Goal: Information Seeking & Learning: Learn about a topic

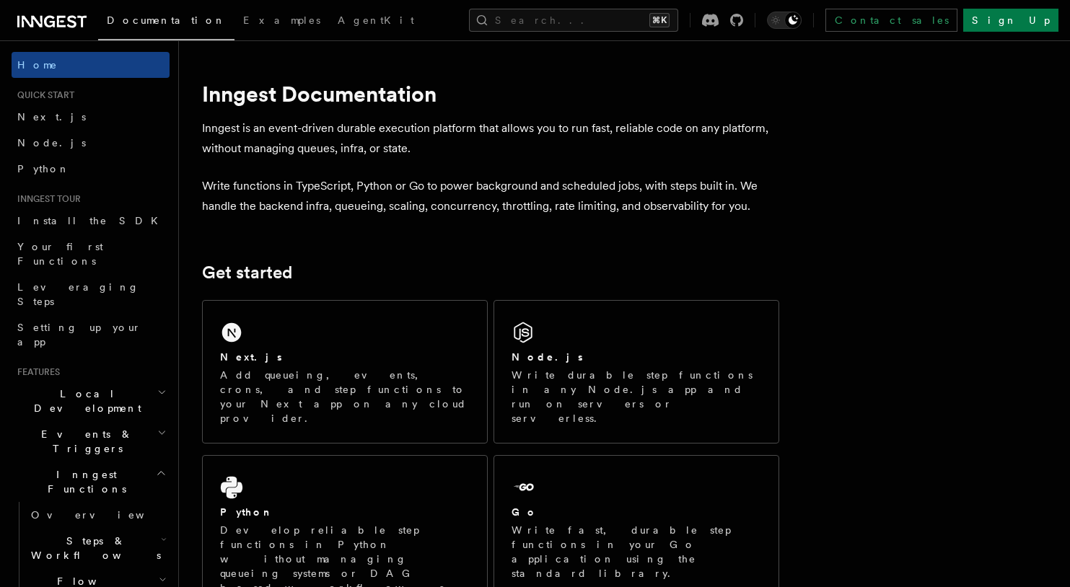
scroll to position [10, 0]
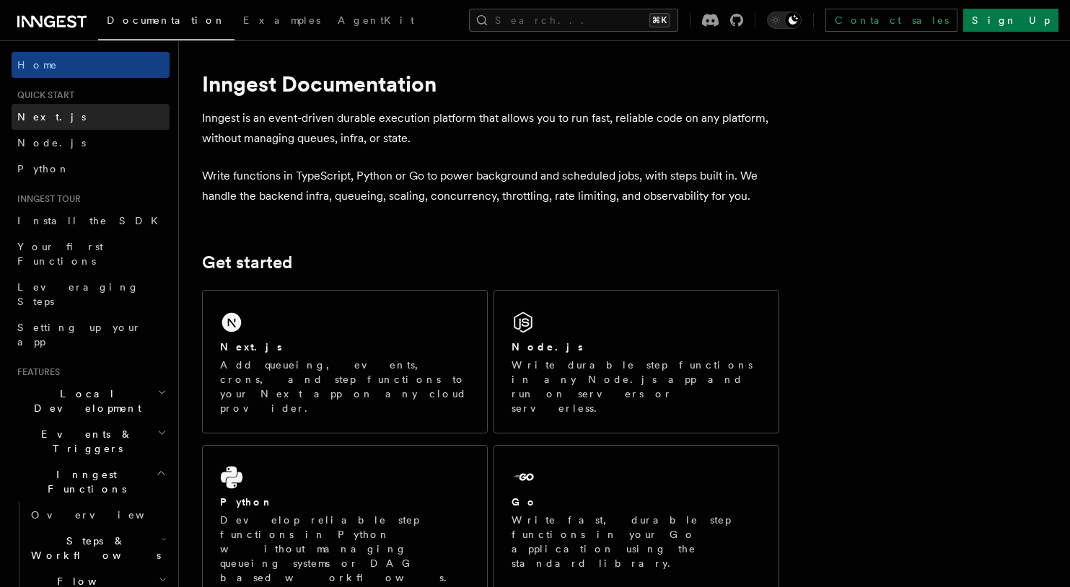
click at [39, 128] on link "Next.js" at bounding box center [91, 117] width 158 height 26
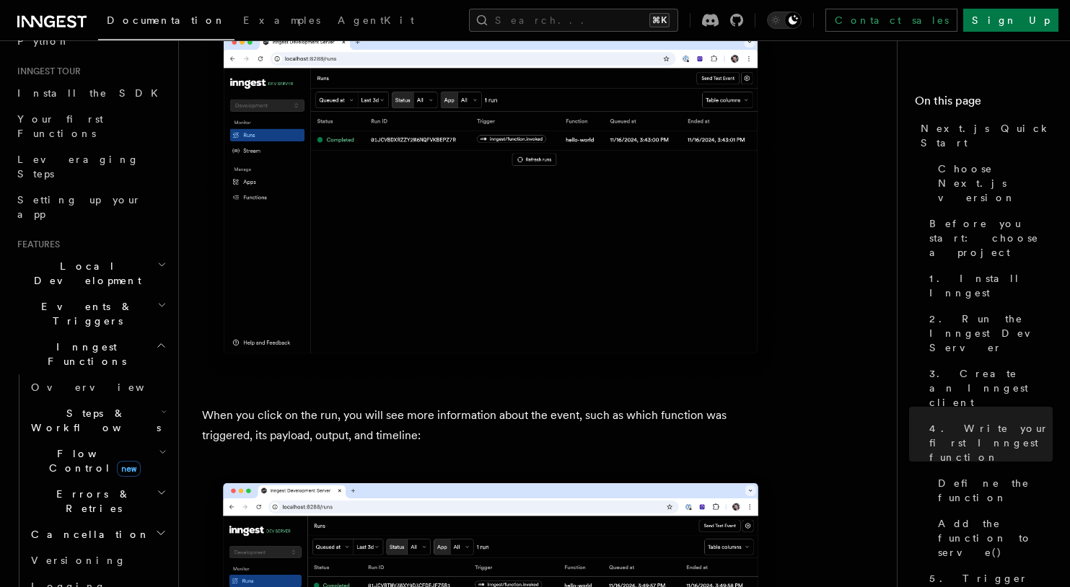
scroll to position [134, 0]
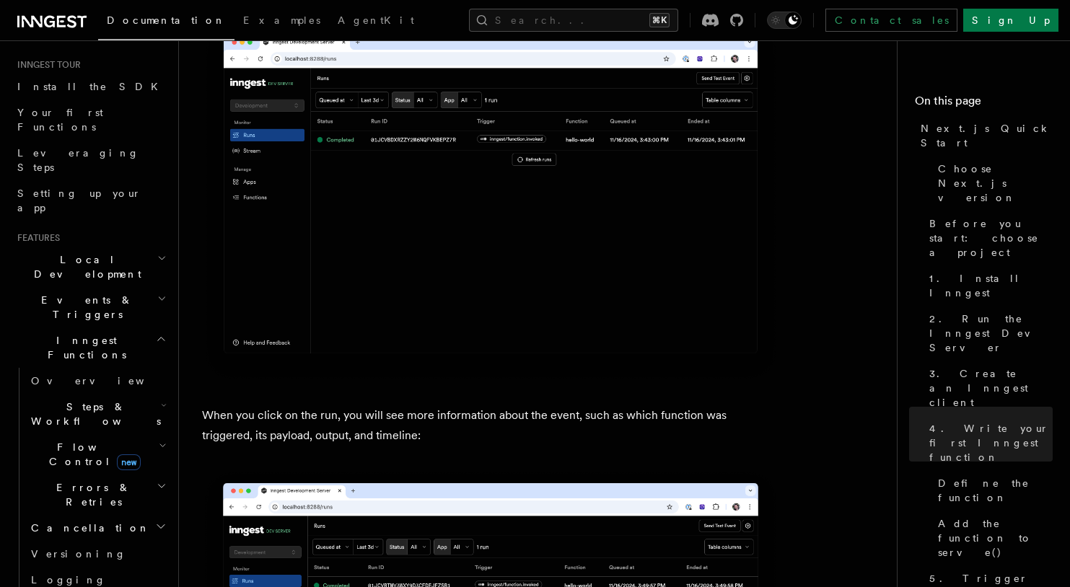
click at [82, 253] on span "Local Development" at bounding box center [85, 267] width 146 height 29
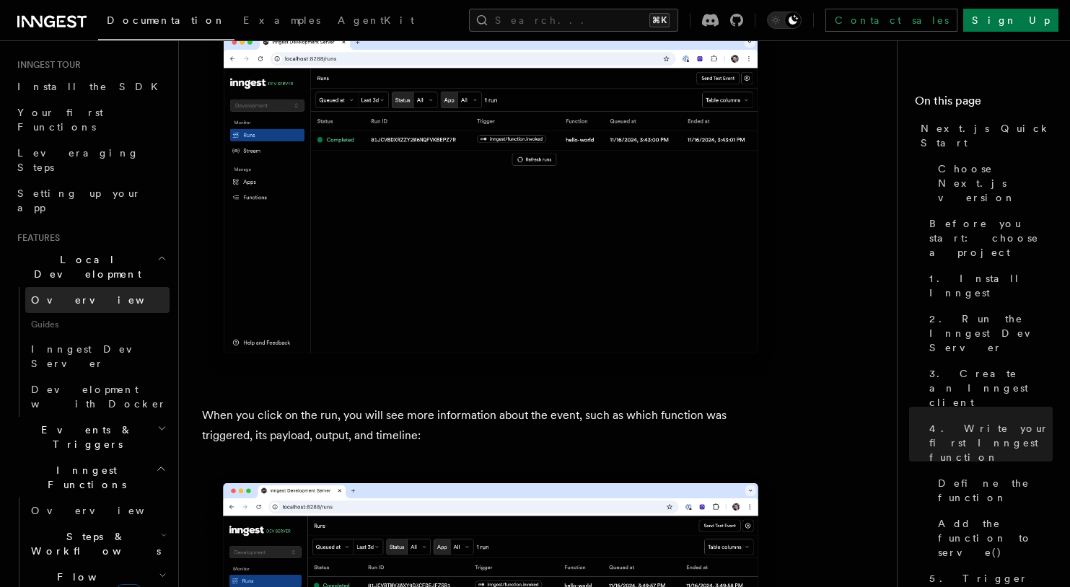
click at [73, 294] on span "Overview" at bounding box center [105, 300] width 149 height 12
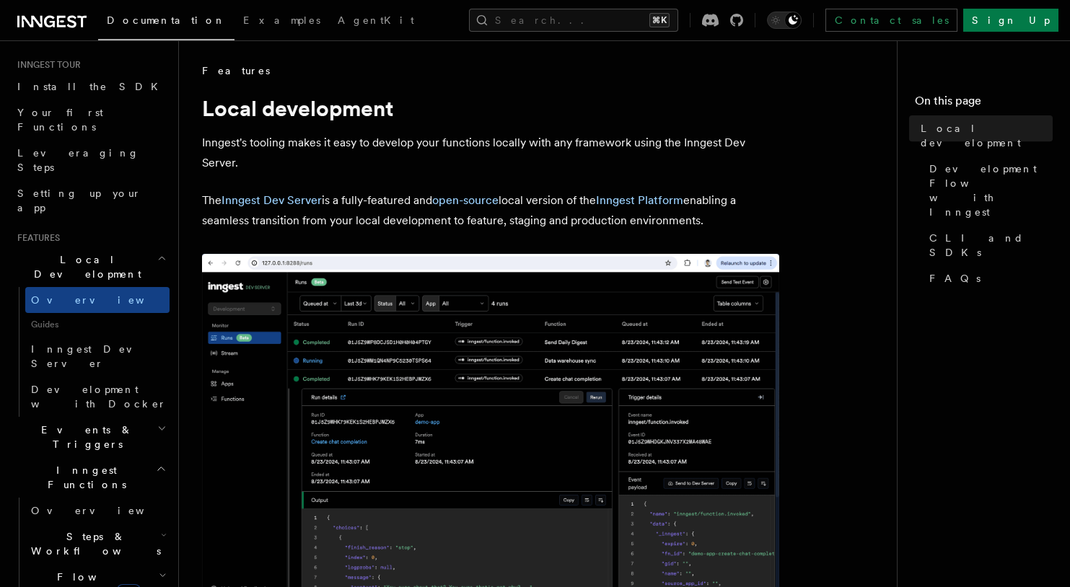
click at [70, 313] on span "Guides" at bounding box center [97, 324] width 144 height 23
click at [39, 313] on span "Guides" at bounding box center [97, 324] width 144 height 23
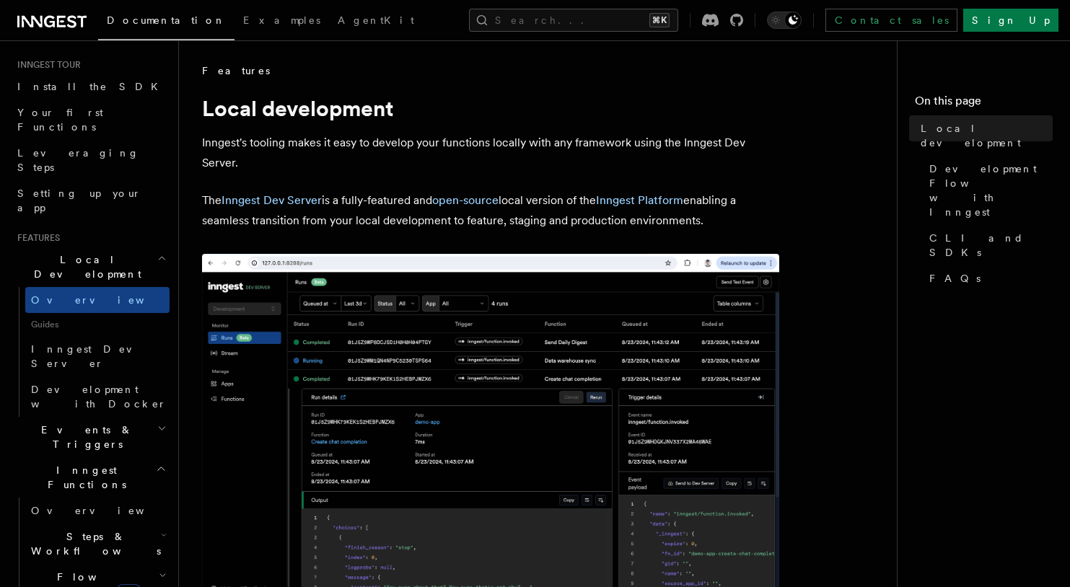
click at [347, 224] on p "The Inngest Dev Server is a fully-featured and open-source local version of the…" at bounding box center [490, 210] width 577 height 40
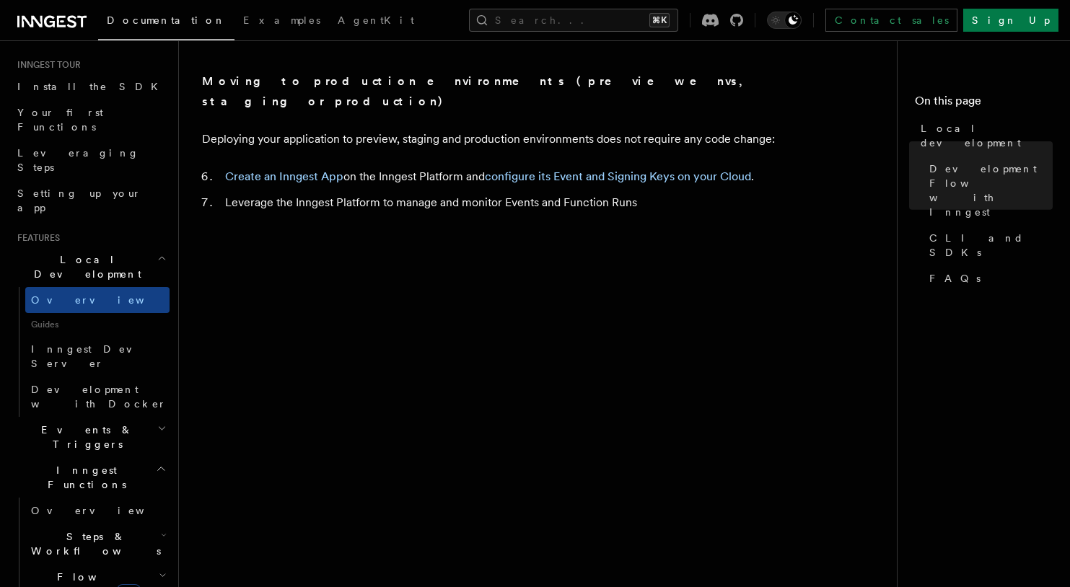
scroll to position [1291, 0]
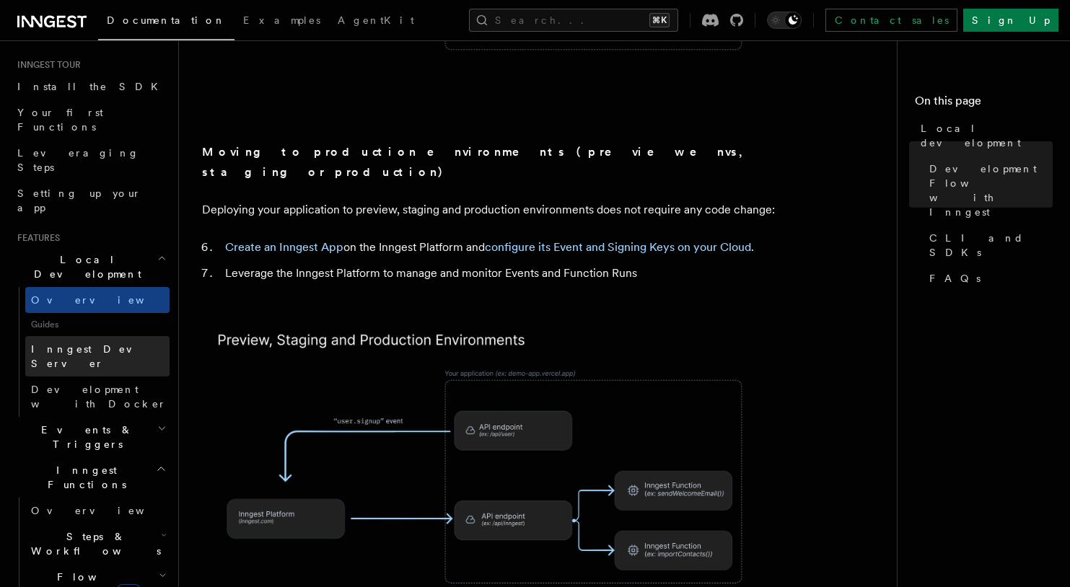
click at [95, 343] on span "Inngest Dev Server" at bounding box center [92, 356] width 123 height 26
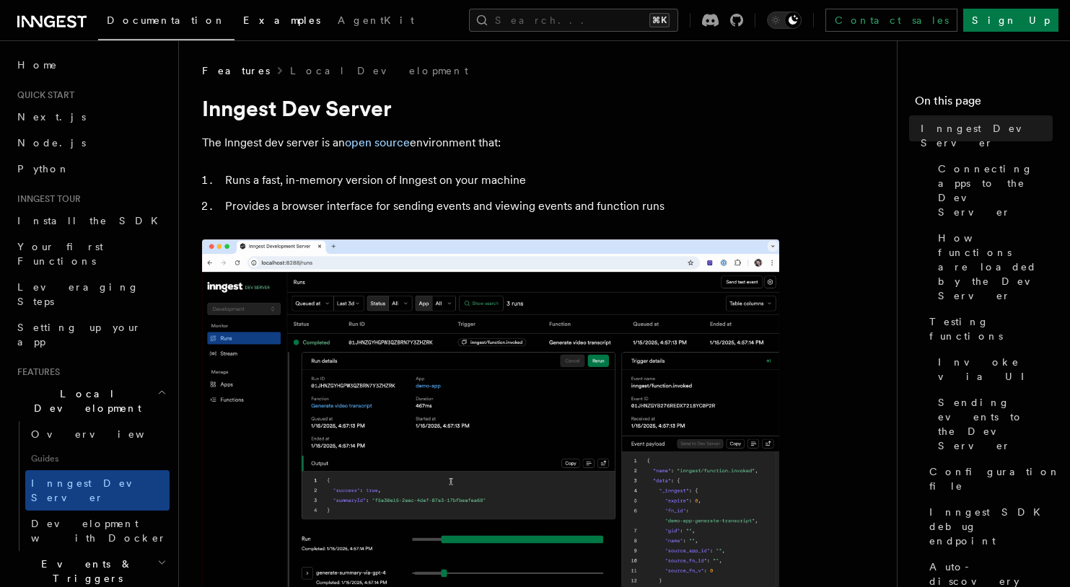
click at [243, 25] on span "Examples" at bounding box center [281, 20] width 77 height 12
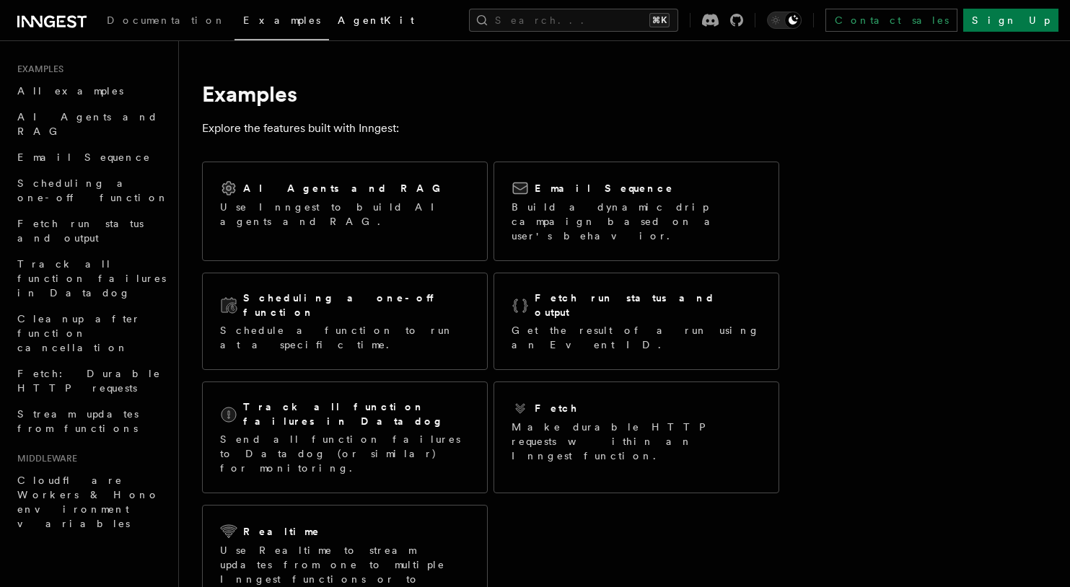
click at [338, 26] on span "AgentKit" at bounding box center [376, 20] width 76 height 12
